Goal: Information Seeking & Learning: Learn about a topic

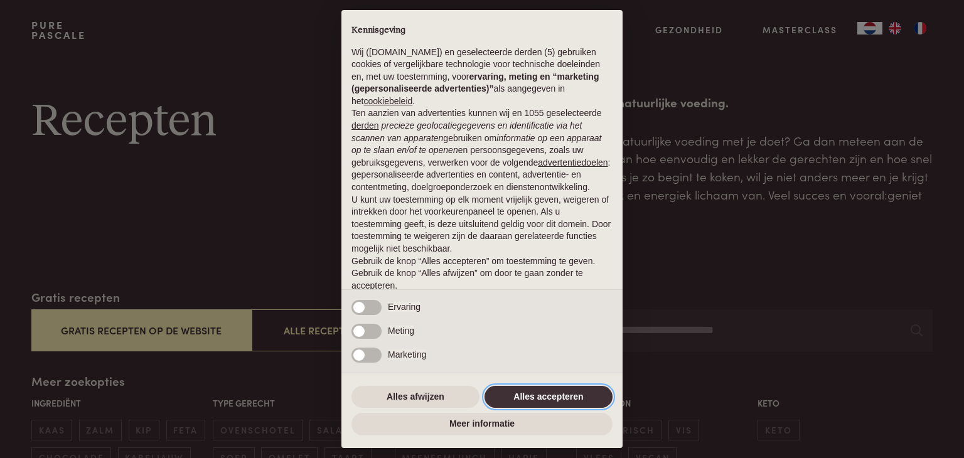
click at [548, 392] on button "Alles accepteren" at bounding box center [548, 397] width 128 height 23
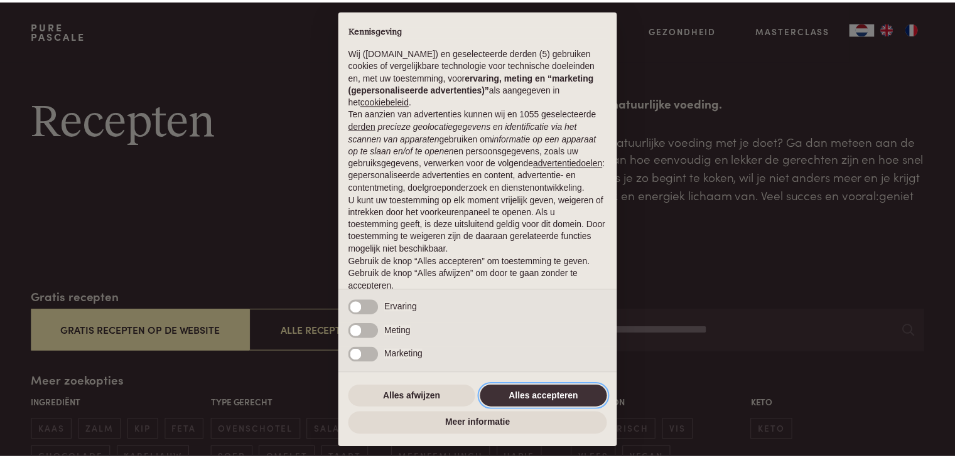
scroll to position [46, 0]
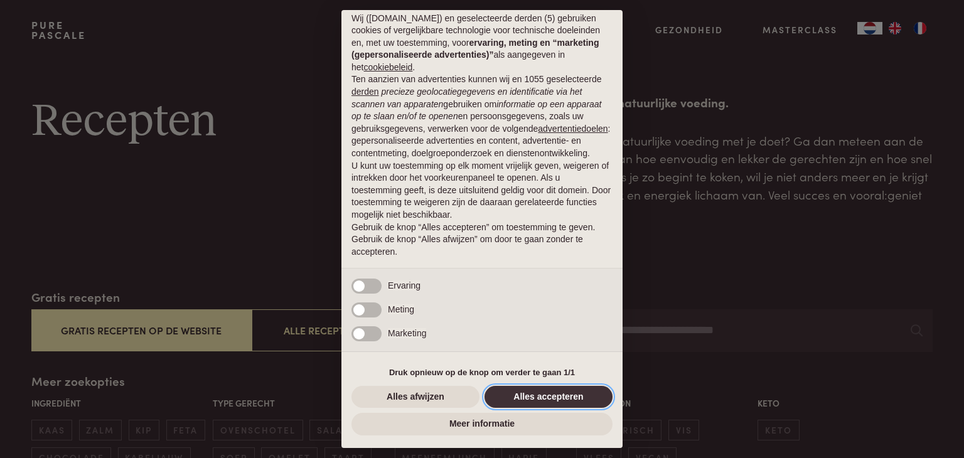
click at [542, 399] on button "Alles accepteren" at bounding box center [548, 397] width 128 height 23
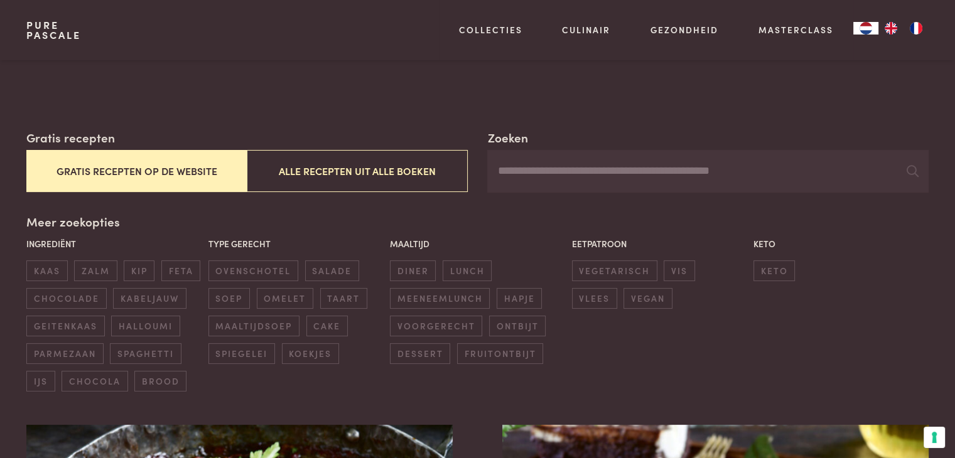
scroll to position [188, 0]
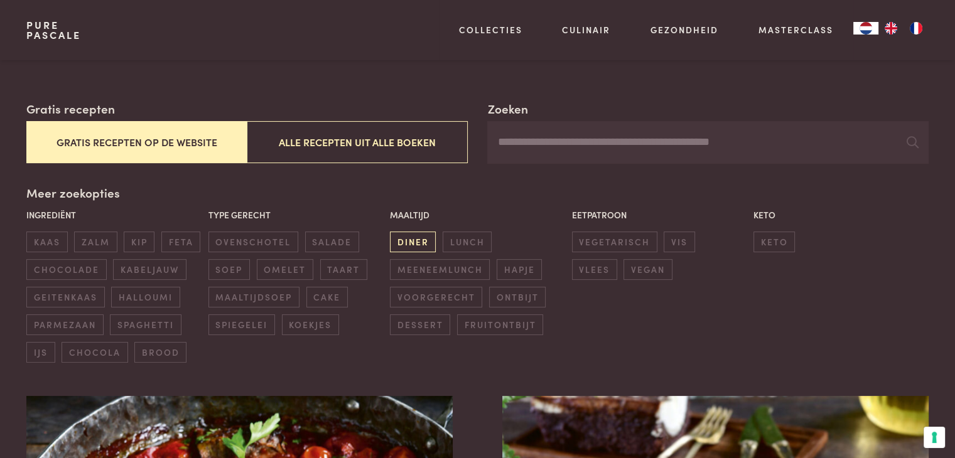
click at [420, 247] on span "diner" at bounding box center [413, 242] width 46 height 21
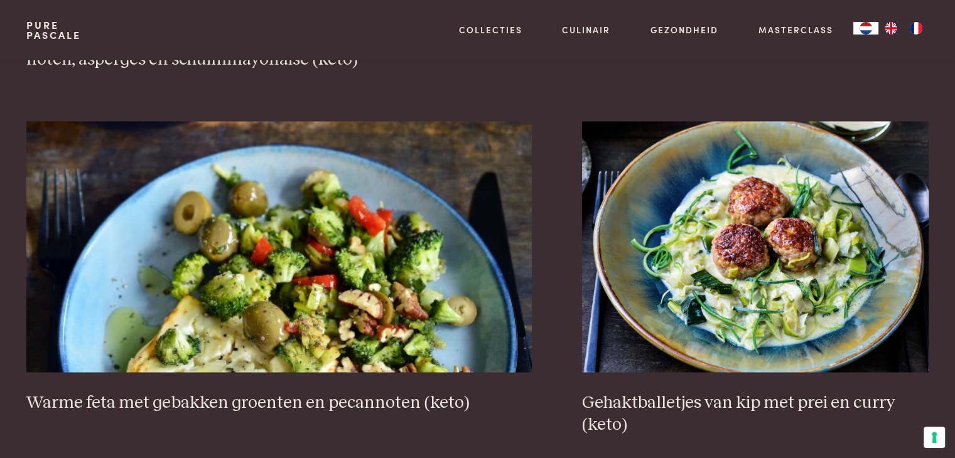
scroll to position [2296, 0]
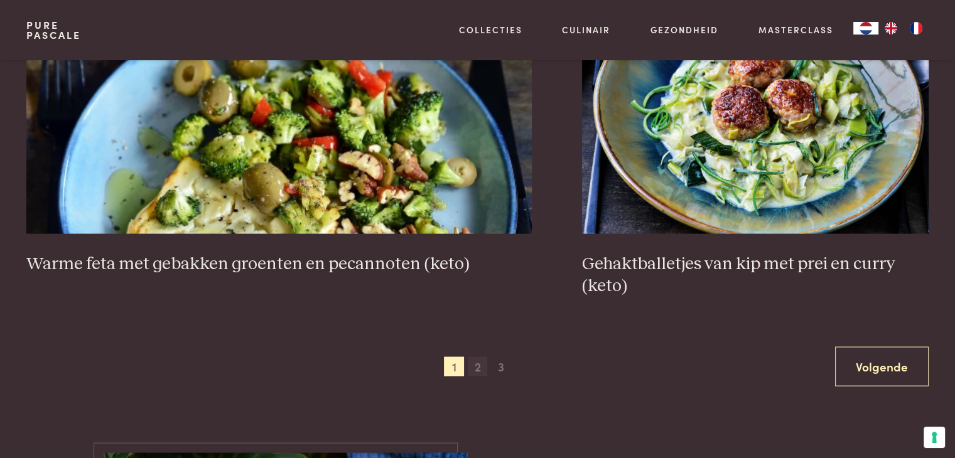
click at [481, 361] on span "2" at bounding box center [478, 366] width 20 height 20
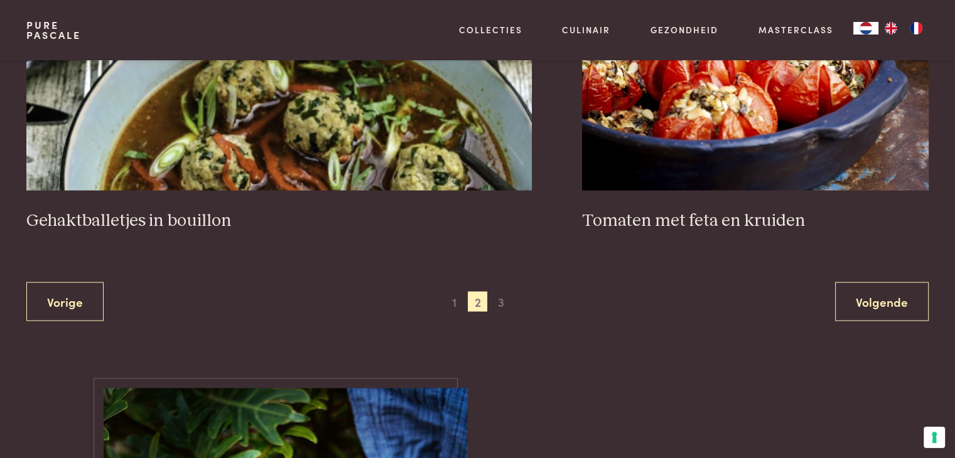
scroll to position [2422, 0]
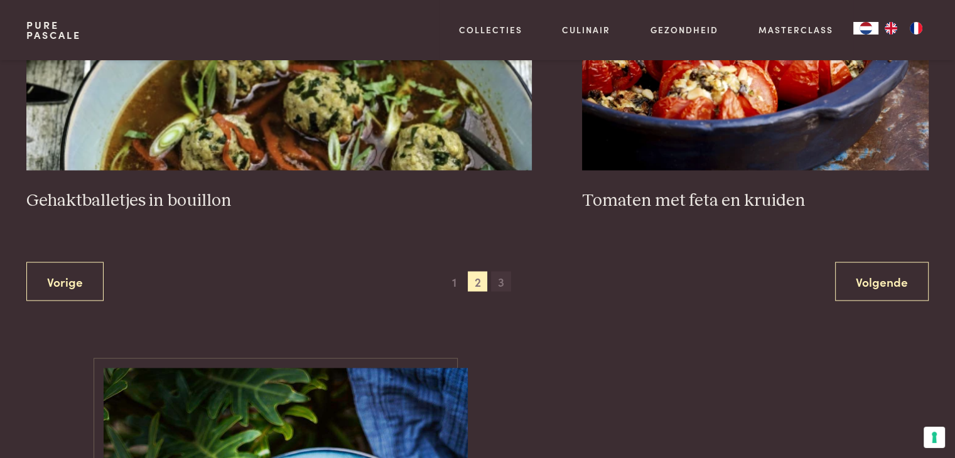
click at [503, 281] on span "3" at bounding box center [501, 282] width 20 height 20
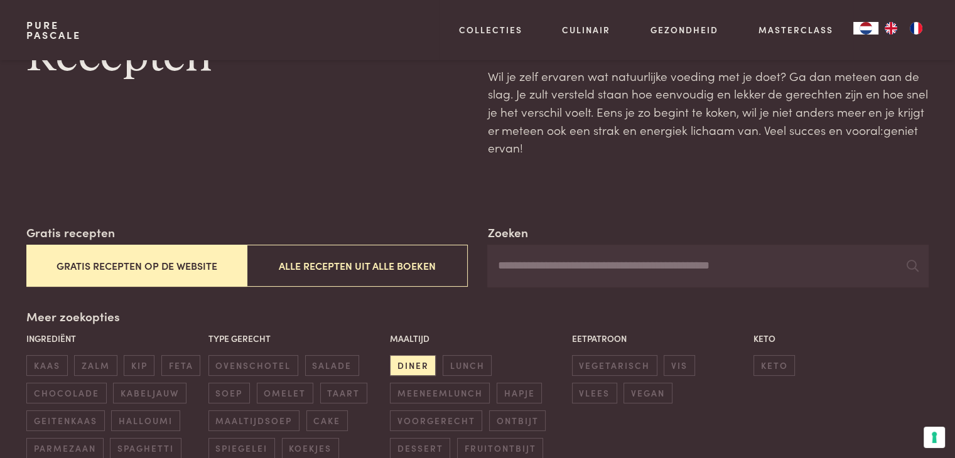
scroll to position [37, 0]
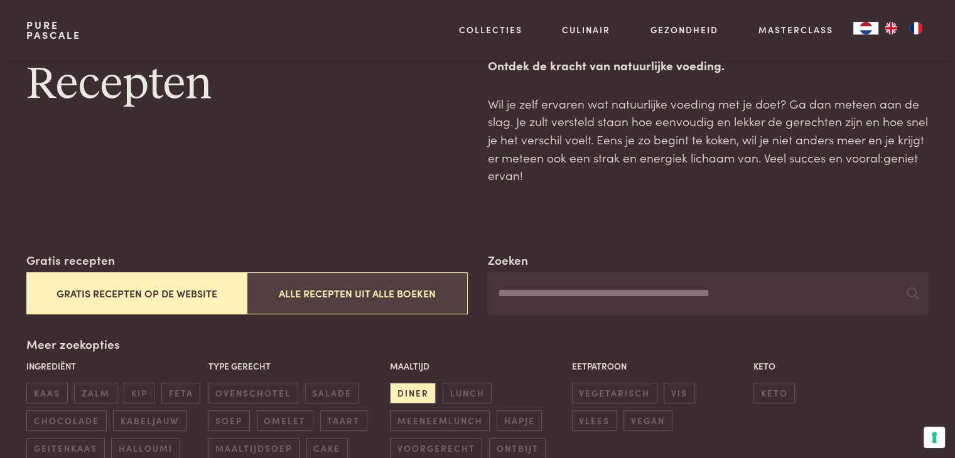
click at [425, 292] on button "Alle recepten uit alle boeken" at bounding box center [357, 293] width 220 height 42
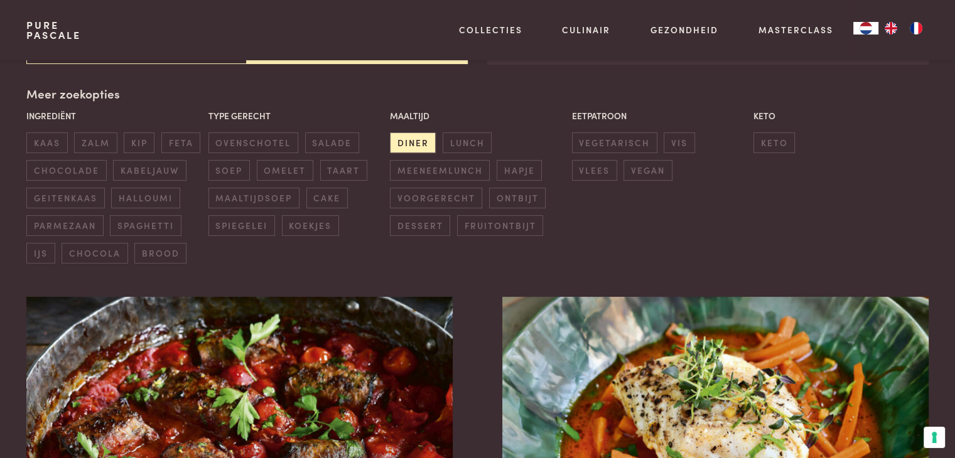
scroll to position [288, 0]
click at [617, 159] on span "vlees" at bounding box center [594, 169] width 45 height 21
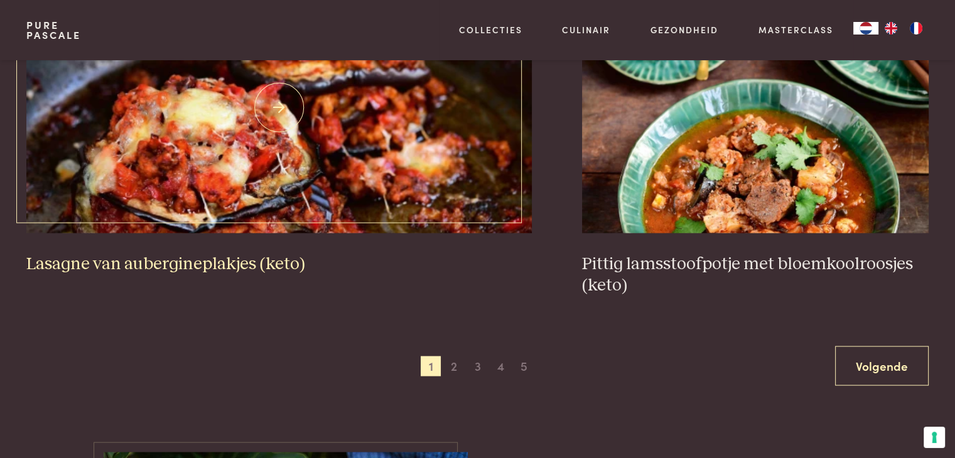
scroll to position [2422, 0]
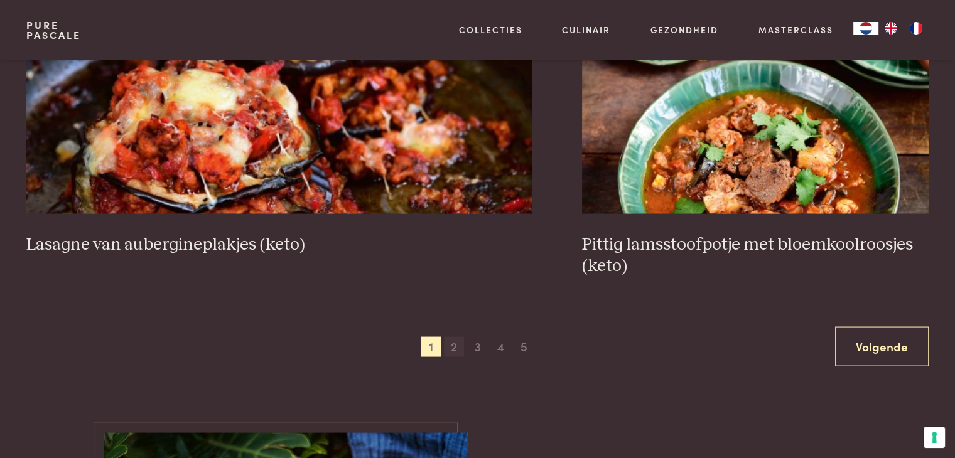
click at [459, 342] on span "2" at bounding box center [454, 347] width 20 height 20
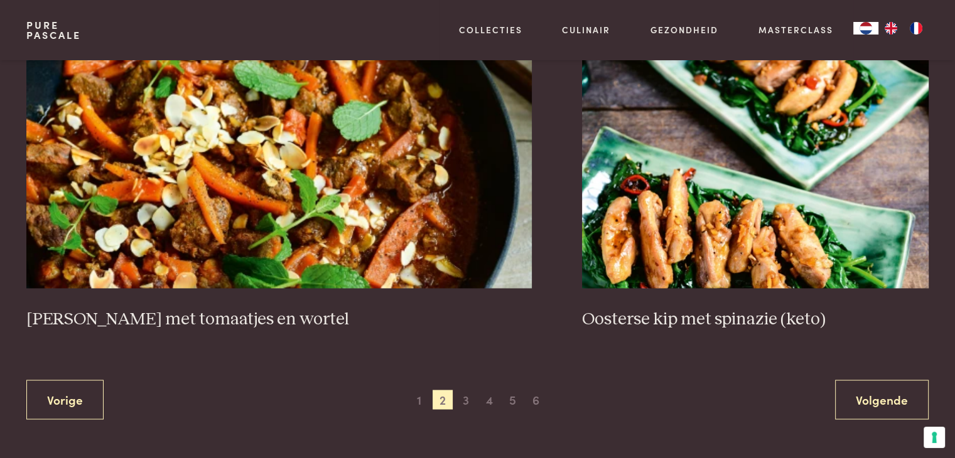
scroll to position [2359, 0]
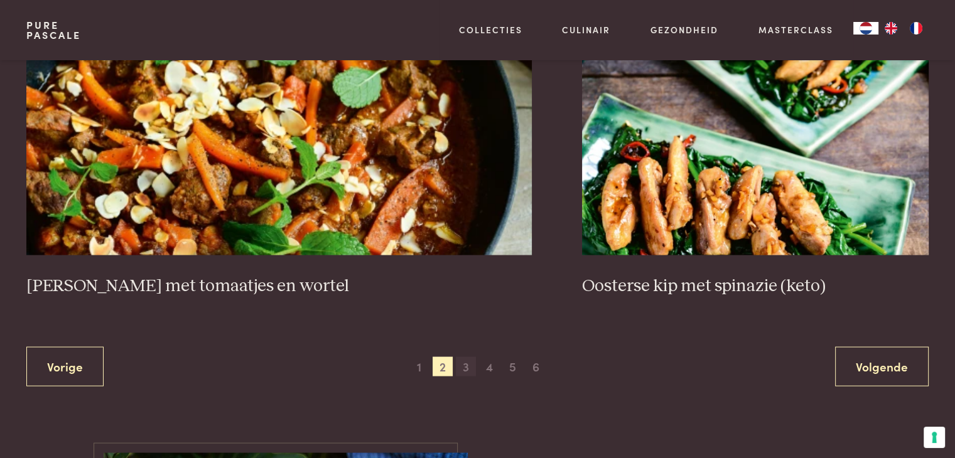
click at [468, 362] on span "3" at bounding box center [466, 366] width 20 height 20
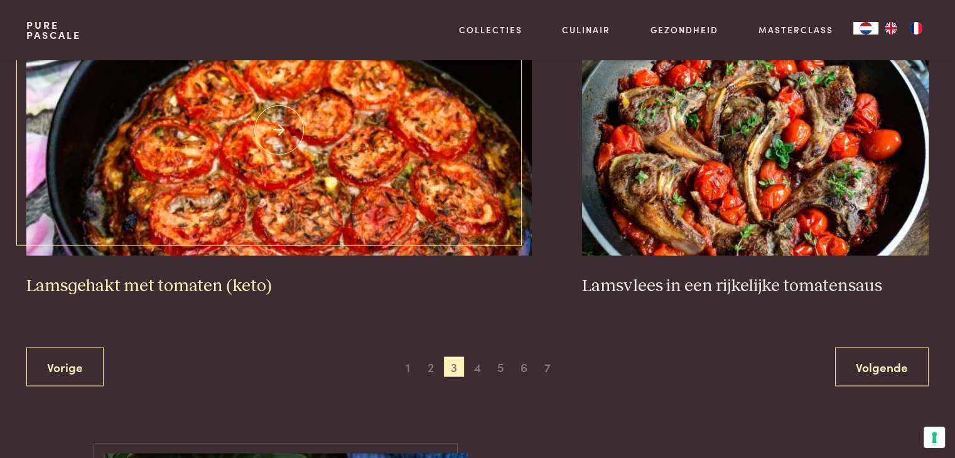
scroll to position [2359, 0]
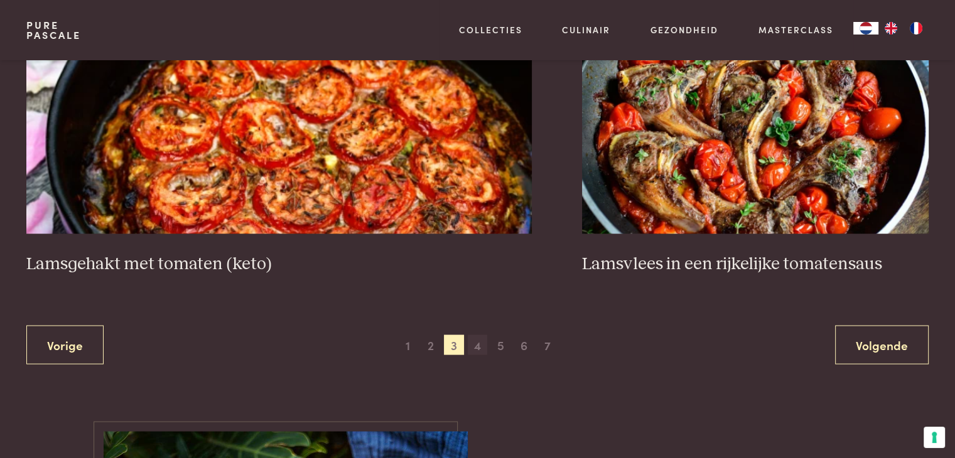
click at [477, 344] on span "4" at bounding box center [478, 344] width 20 height 20
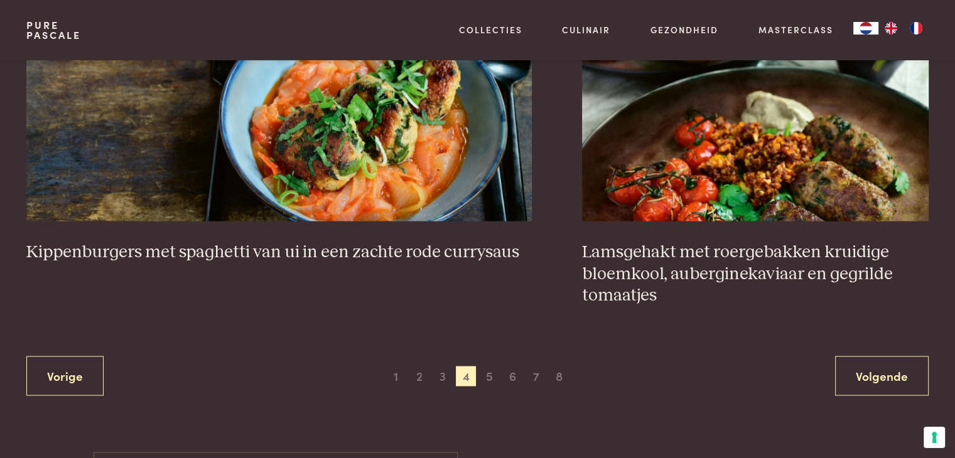
scroll to position [2485, 0]
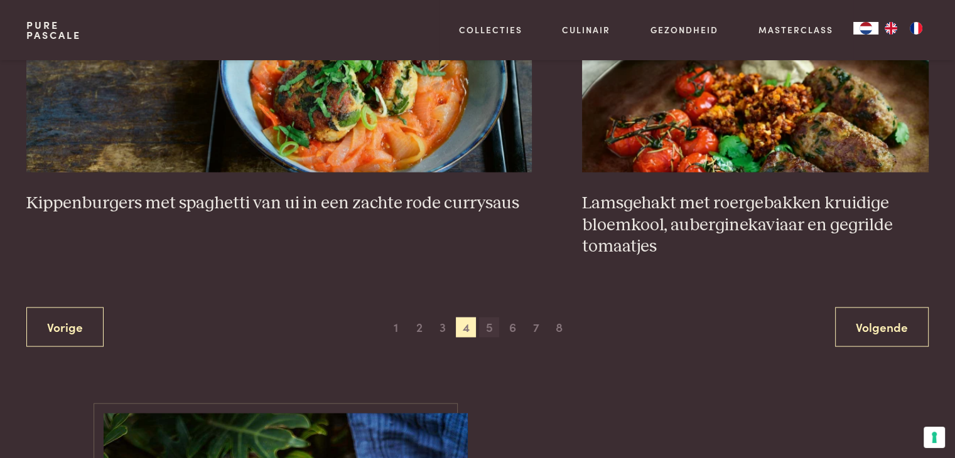
click at [490, 328] on span "5" at bounding box center [489, 328] width 20 height 20
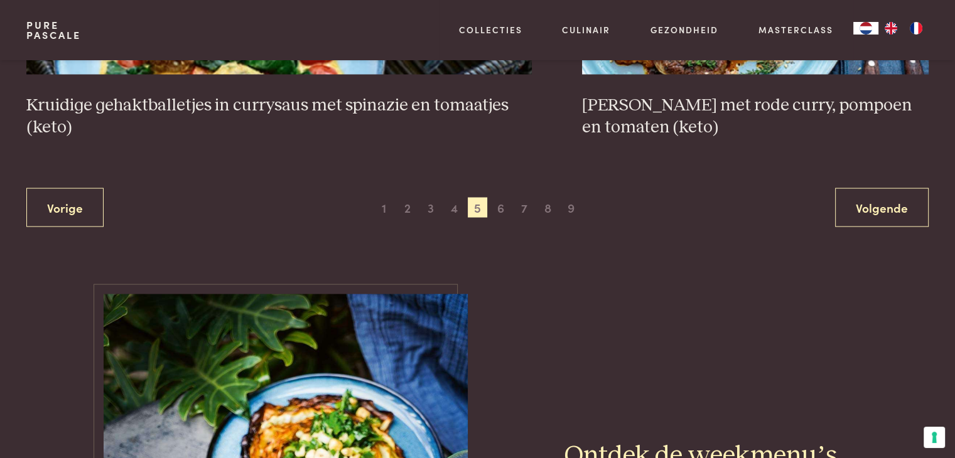
scroll to position [2547, 0]
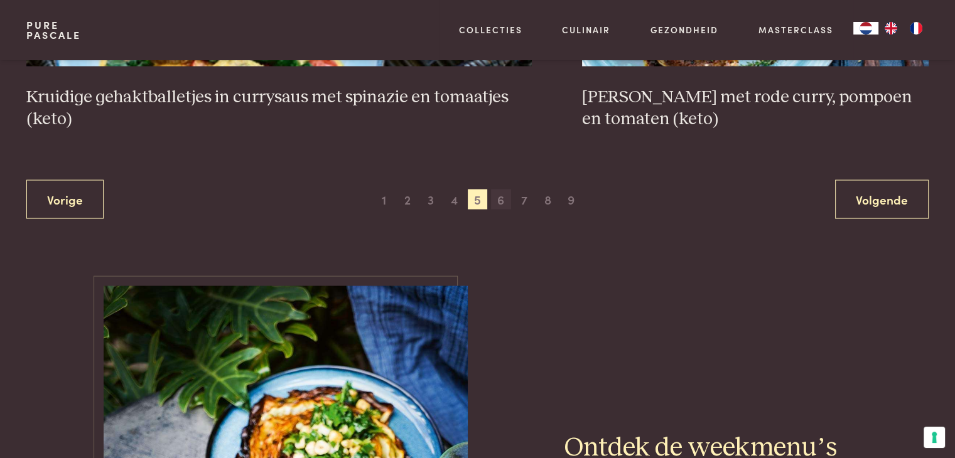
click at [503, 199] on span "6" at bounding box center [501, 200] width 20 height 20
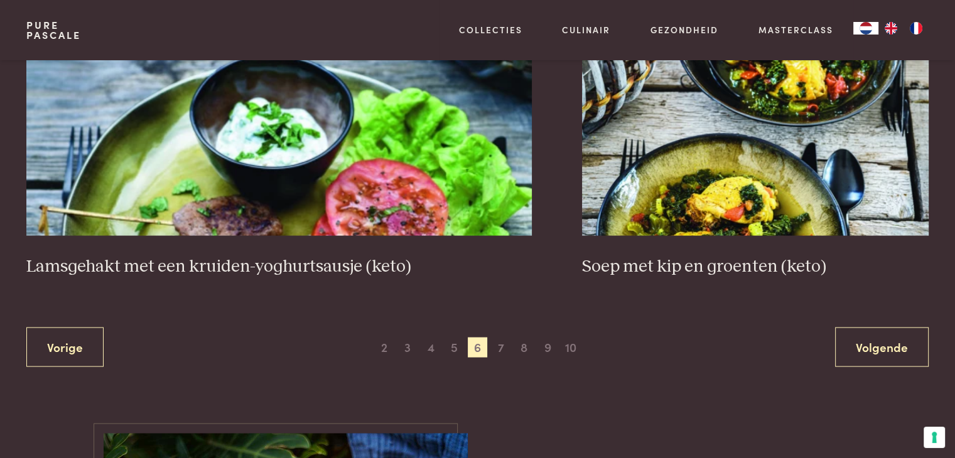
scroll to position [2422, 0]
click at [498, 337] on span "7" at bounding box center [501, 347] width 20 height 20
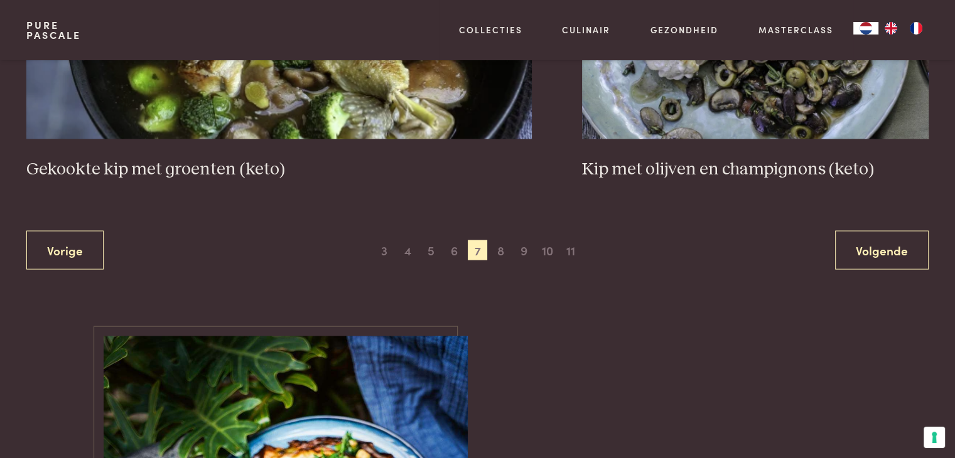
scroll to position [2485, 0]
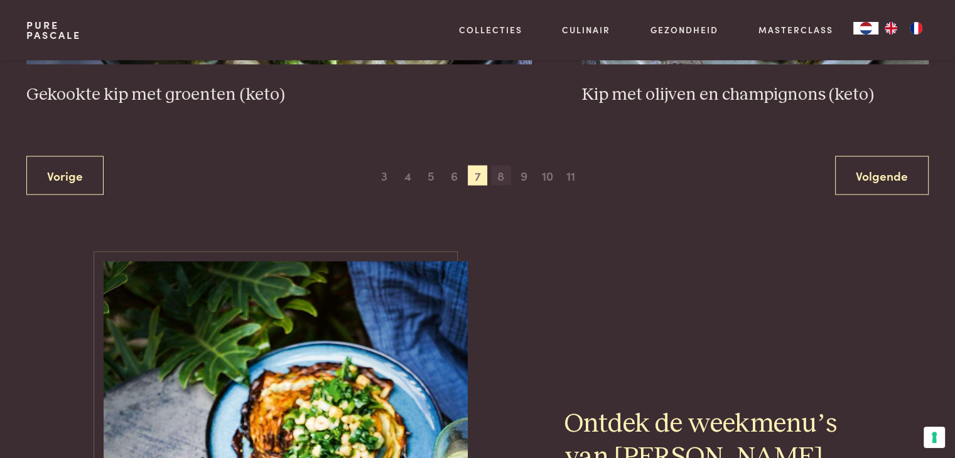
click at [500, 174] on span "8" at bounding box center [501, 176] width 20 height 20
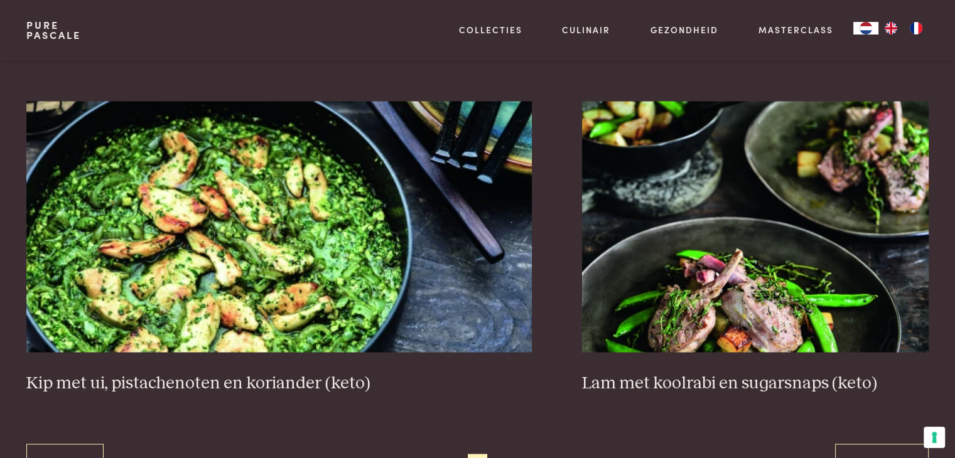
scroll to position [2359, 0]
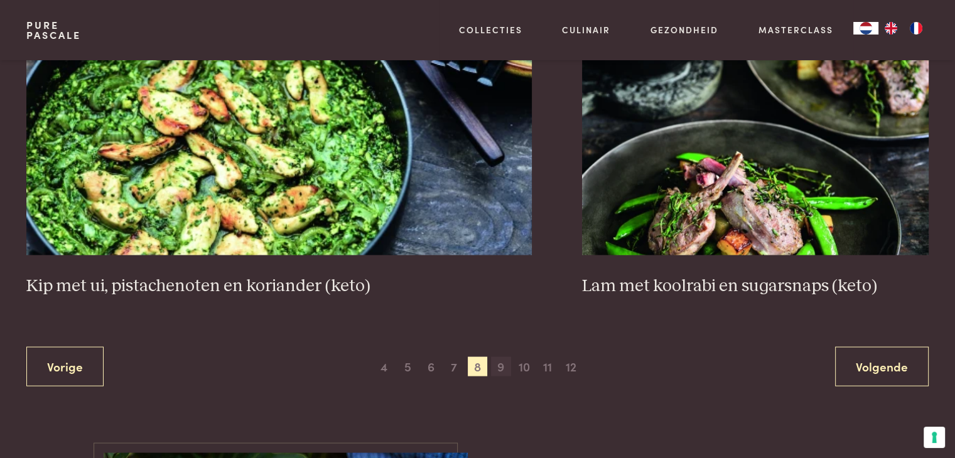
click at [501, 366] on span "9" at bounding box center [501, 366] width 20 height 20
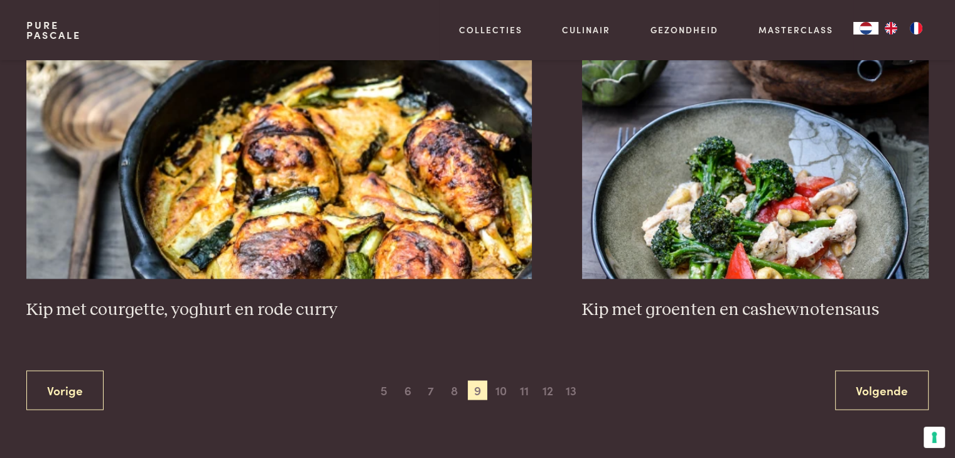
scroll to position [2296, 0]
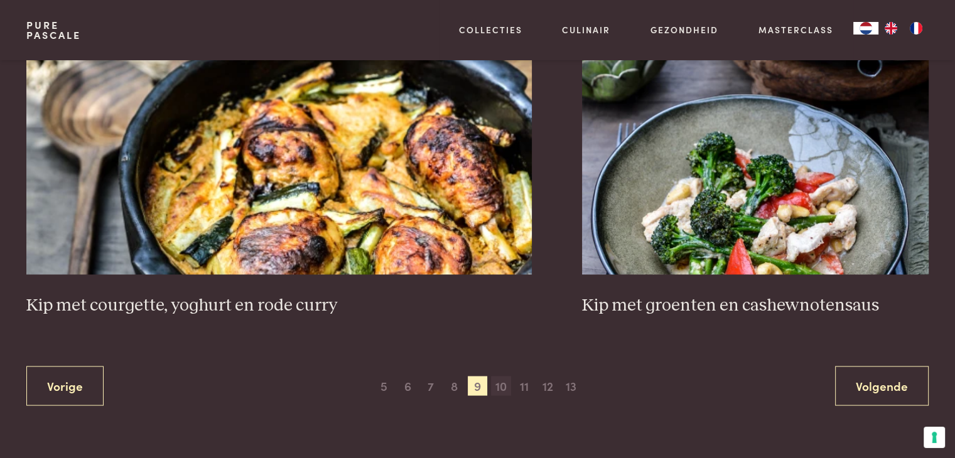
click at [500, 388] on span "10" at bounding box center [501, 386] width 20 height 20
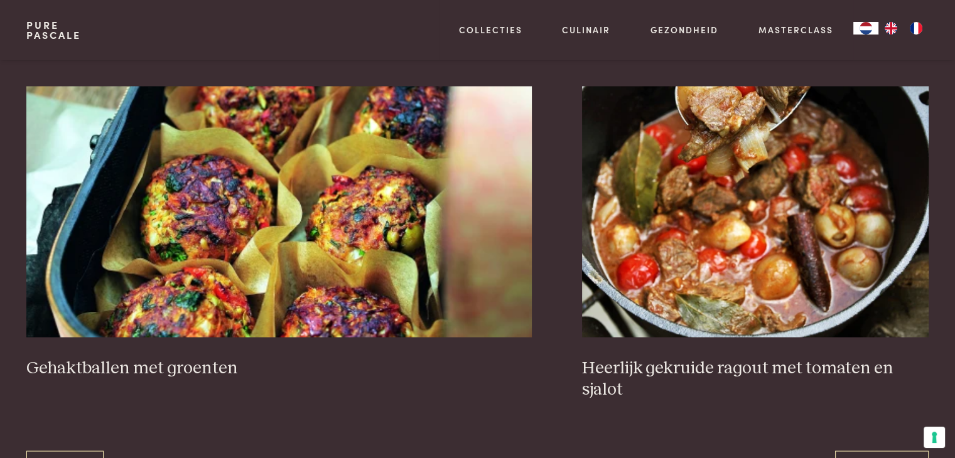
scroll to position [2296, 0]
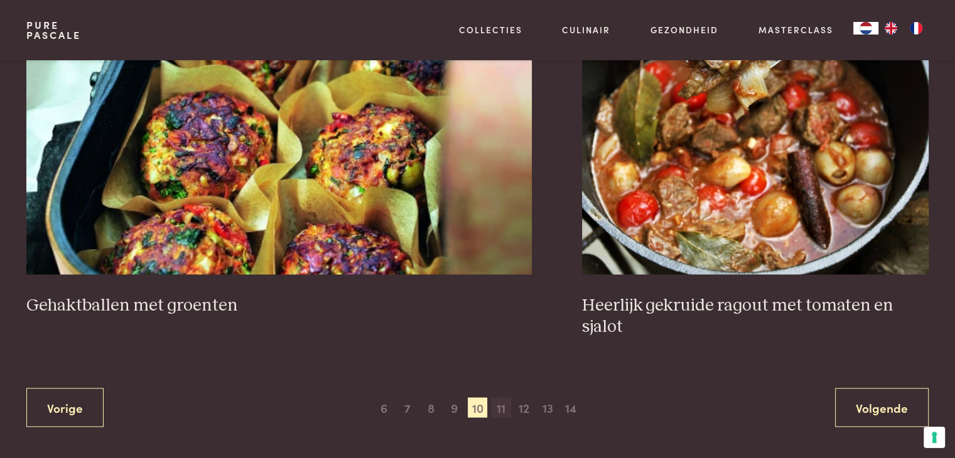
click at [503, 409] on span "11" at bounding box center [501, 407] width 20 height 20
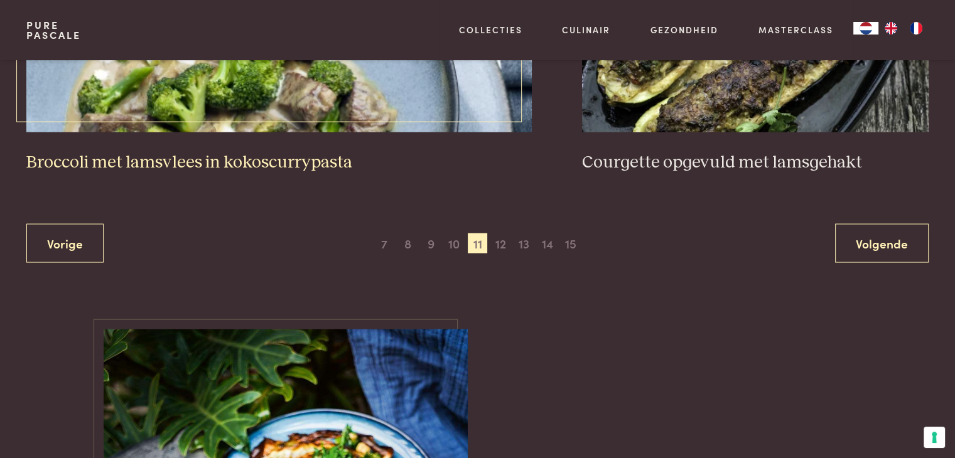
scroll to position [2422, 0]
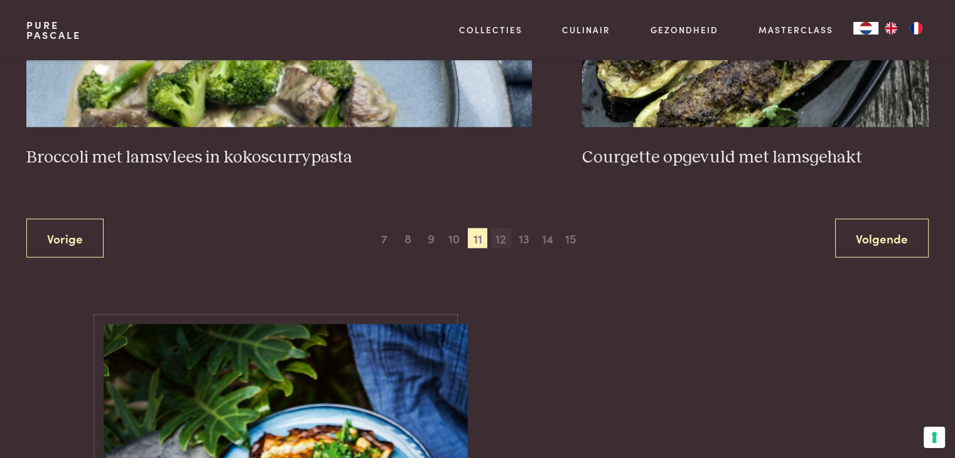
click at [507, 237] on span "12" at bounding box center [501, 238] width 20 height 20
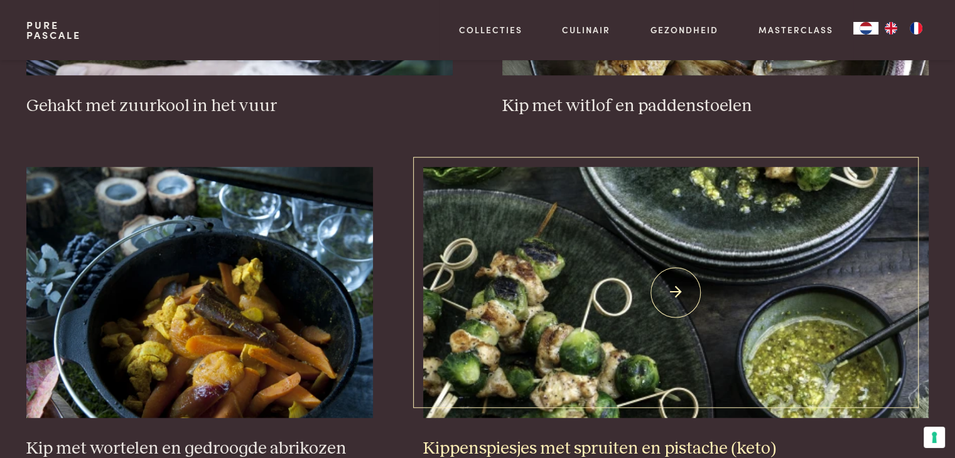
scroll to position [790, 0]
